Goal: Find contact information: Find contact information

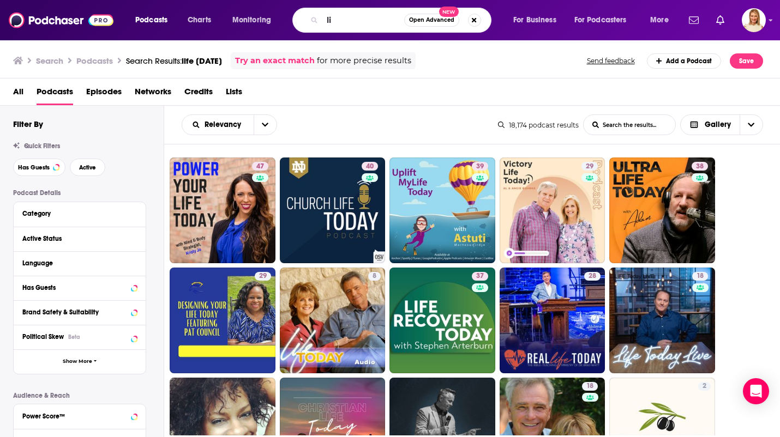
type input "l"
type input "the writers dossier"
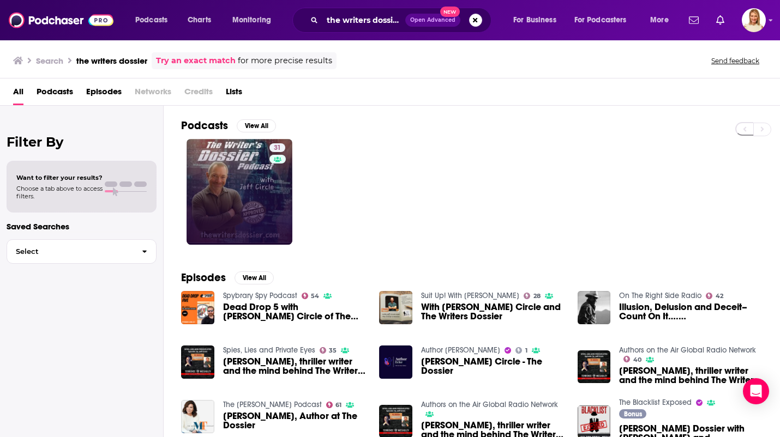
click at [257, 189] on link "31" at bounding box center [239, 192] width 106 height 106
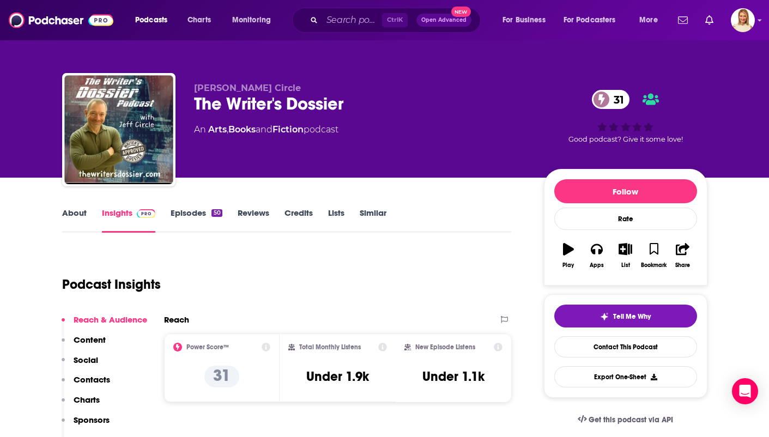
click at [67, 222] on link "About" at bounding box center [74, 220] width 25 height 25
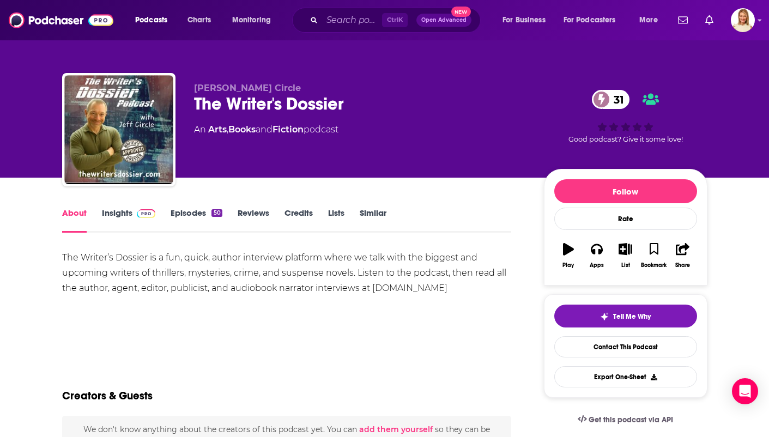
click at [196, 218] on link "Episodes 50" at bounding box center [196, 220] width 51 height 25
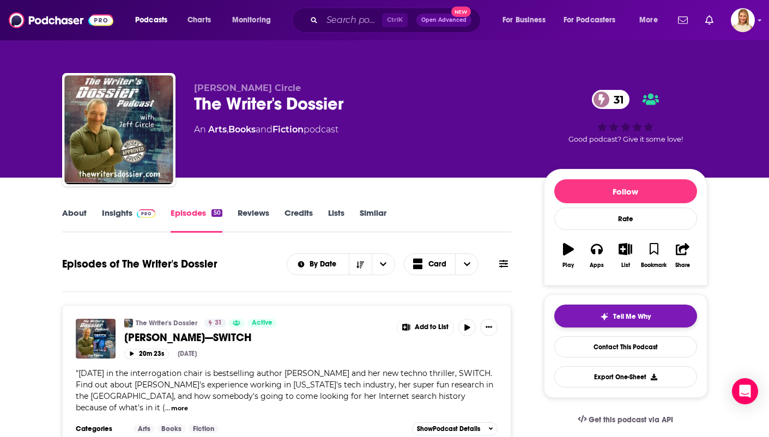
click at [651, 318] on span "Tell Me Why" at bounding box center [632, 316] width 38 height 9
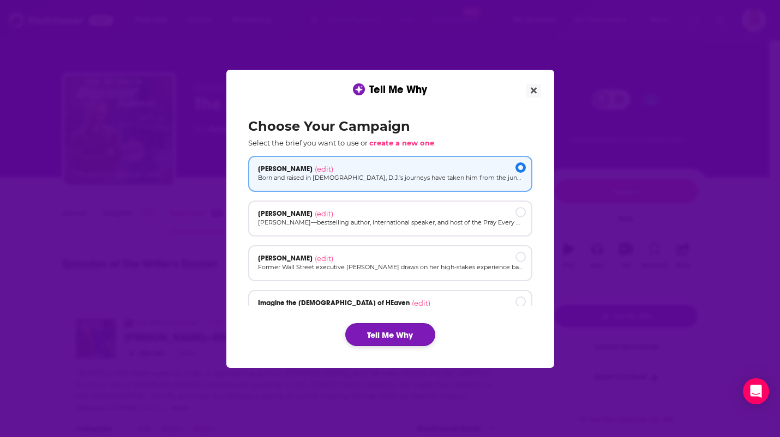
click at [410, 342] on button "Tell Me Why" at bounding box center [390, 334] width 90 height 23
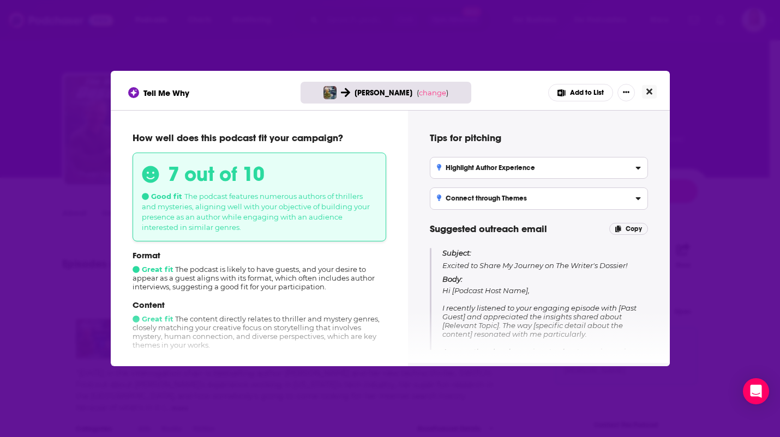
click at [649, 91] on icon "Close" at bounding box center [649, 91] width 6 height 9
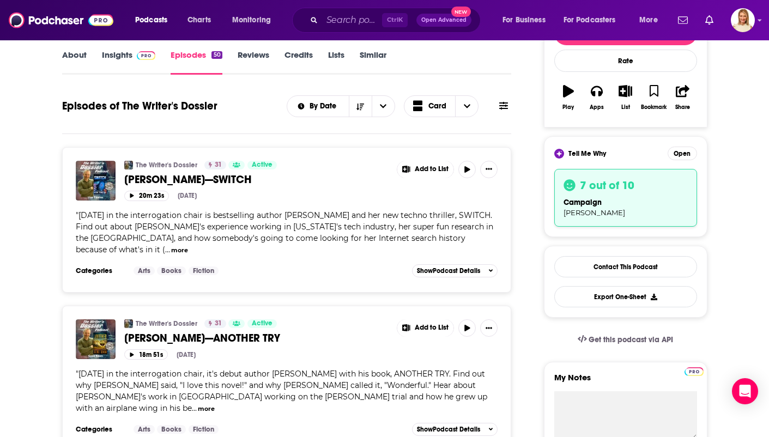
scroll to position [158, 0]
click at [655, 269] on link "Contact This Podcast" at bounding box center [626, 267] width 143 height 21
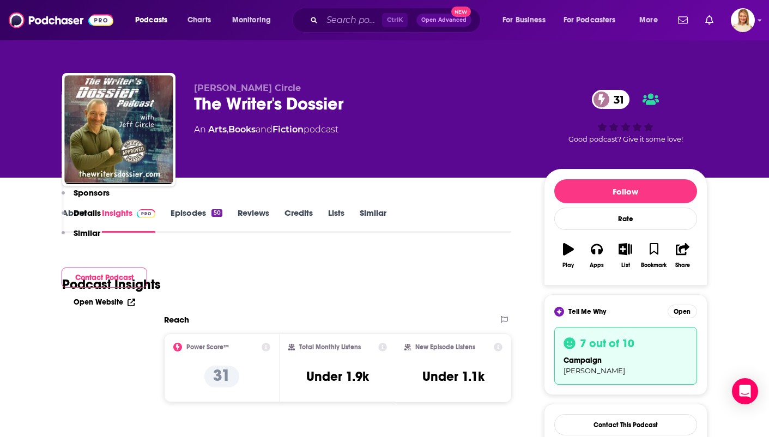
scroll to position [881, 0]
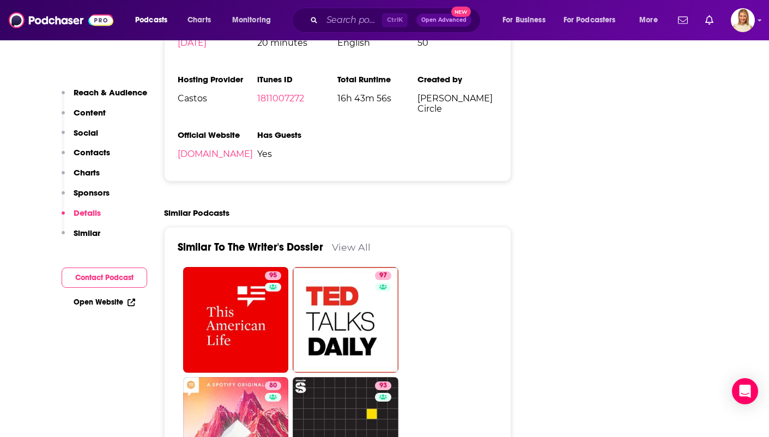
click at [84, 285] on button "Contact Podcast" at bounding box center [105, 278] width 86 height 20
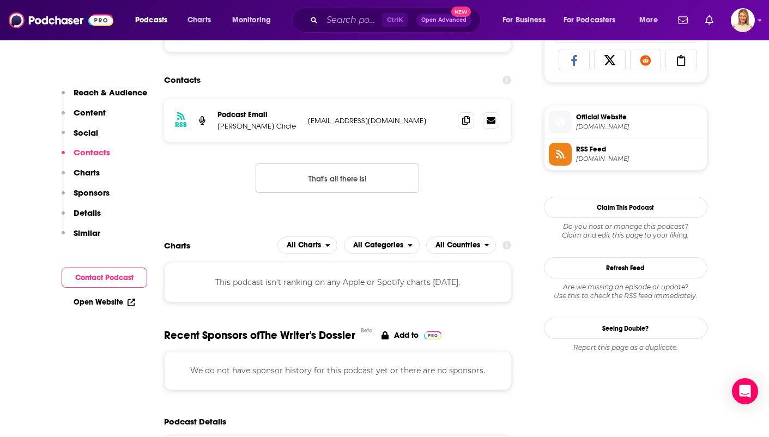
scroll to position [730, 0]
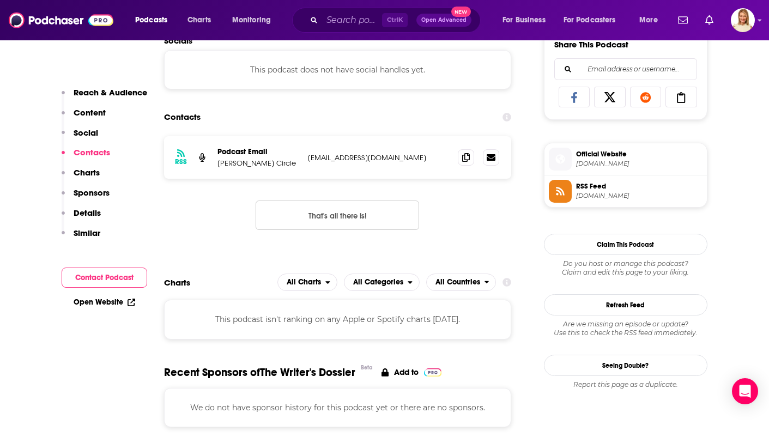
click at [71, 277] on button "Contact Podcast" at bounding box center [105, 278] width 86 height 20
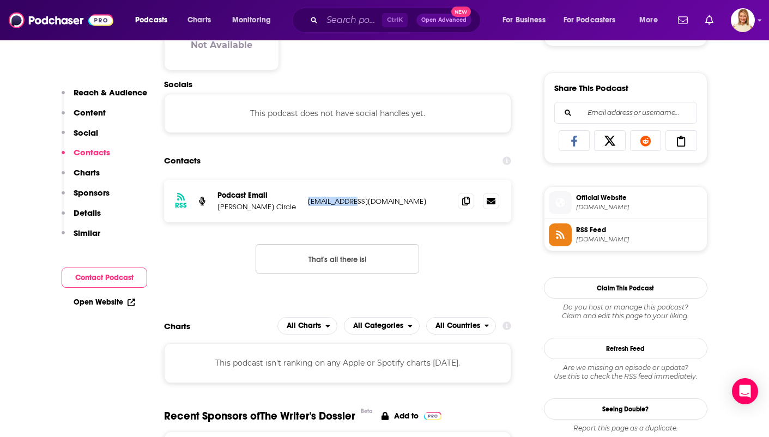
click at [460, 260] on div "RSS Podcast Email [PERSON_NAME] [EMAIL_ADDRESS][DOMAIN_NAME] [EMAIL_ADDRESS][DO…" at bounding box center [338, 235] width 348 height 111
click at [320, 202] on p "[EMAIL_ADDRESS][DOMAIN_NAME]" at bounding box center [379, 201] width 142 height 9
click at [309, 201] on p "[EMAIL_ADDRESS][DOMAIN_NAME]" at bounding box center [379, 201] width 142 height 9
click at [314, 202] on p "[EMAIL_ADDRESS][DOMAIN_NAME]" at bounding box center [379, 201] width 142 height 9
click at [467, 202] on icon at bounding box center [466, 200] width 8 height 9
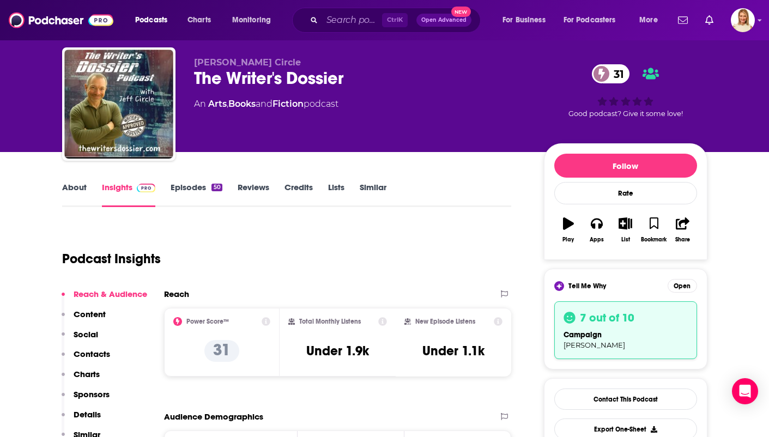
scroll to position [0, 0]
